Goal: Task Accomplishment & Management: Manage account settings

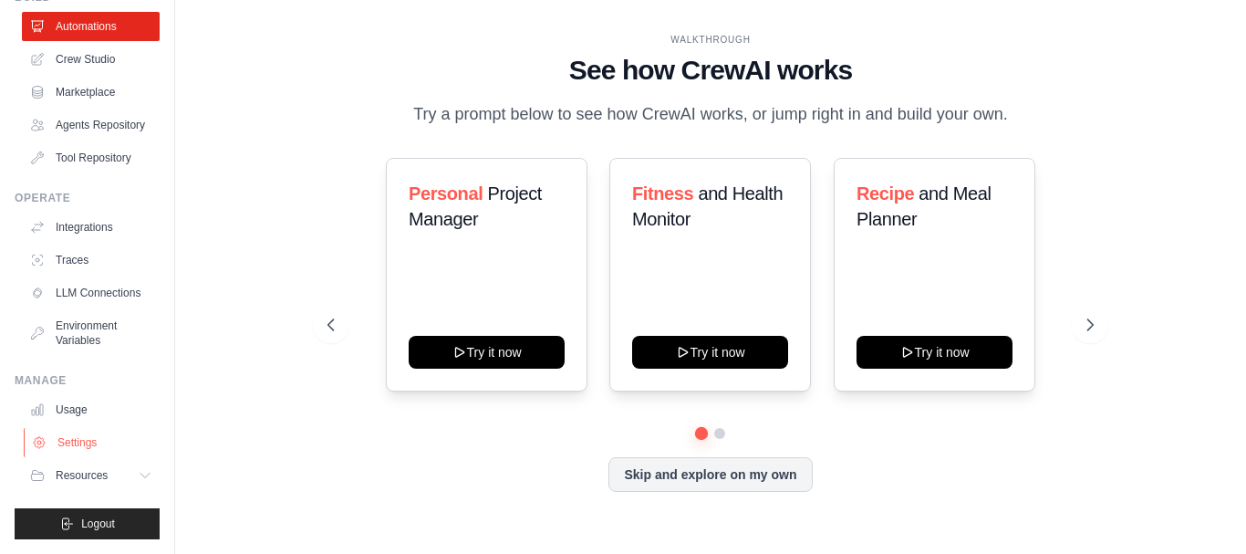
click at [82, 440] on link "Settings" at bounding box center [93, 442] width 138 height 29
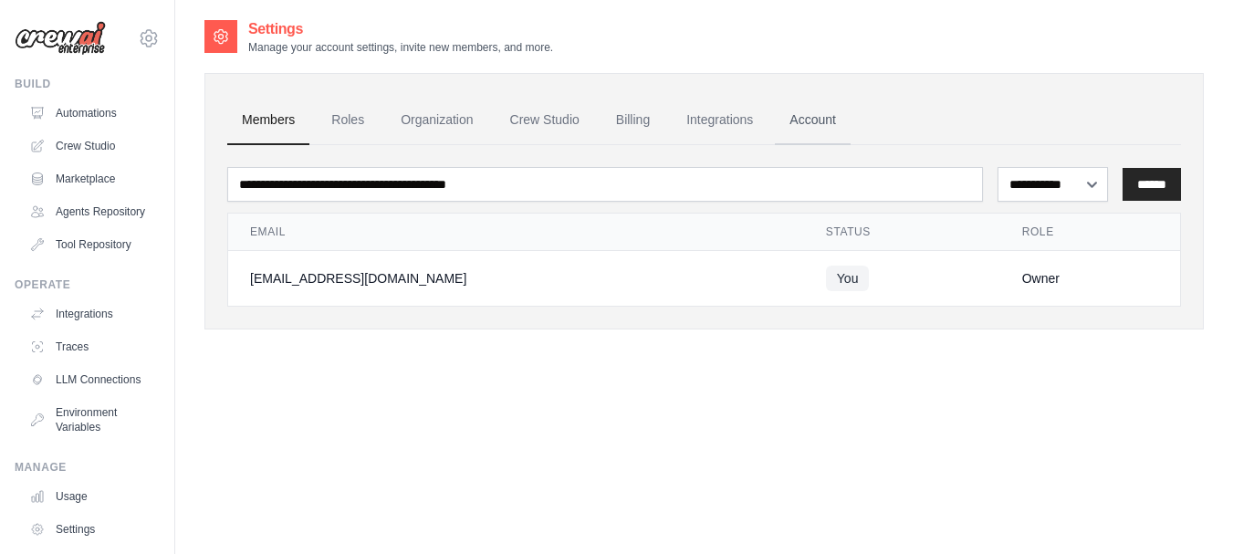
click at [821, 118] on link "Account" at bounding box center [813, 120] width 76 height 49
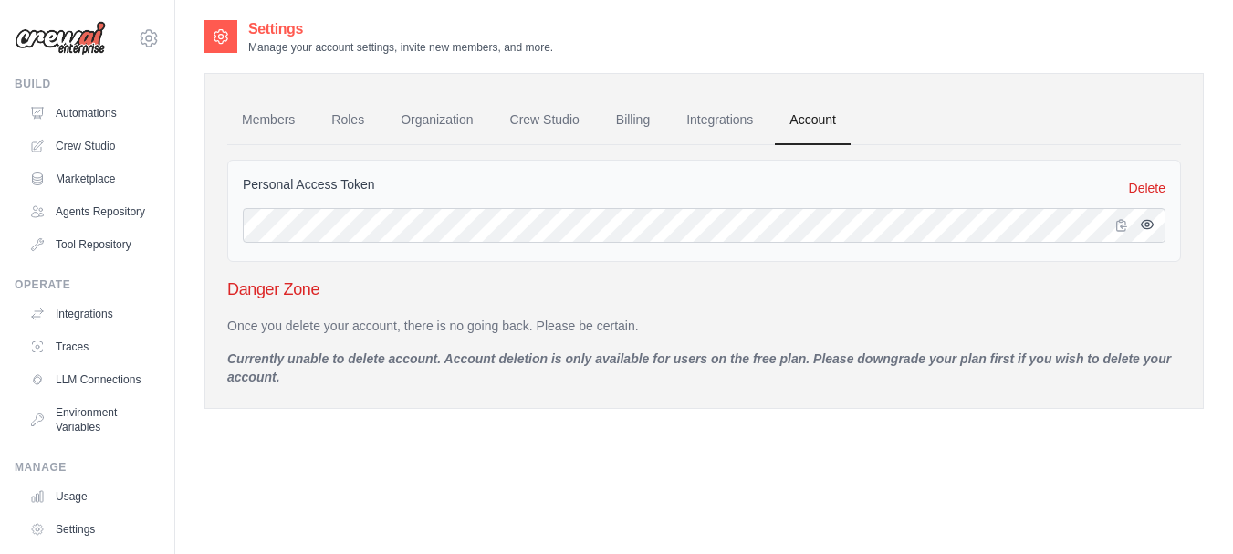
click at [1146, 225] on icon "button" at bounding box center [1147, 225] width 4 height 4
